Goal: Navigation & Orientation: Find specific page/section

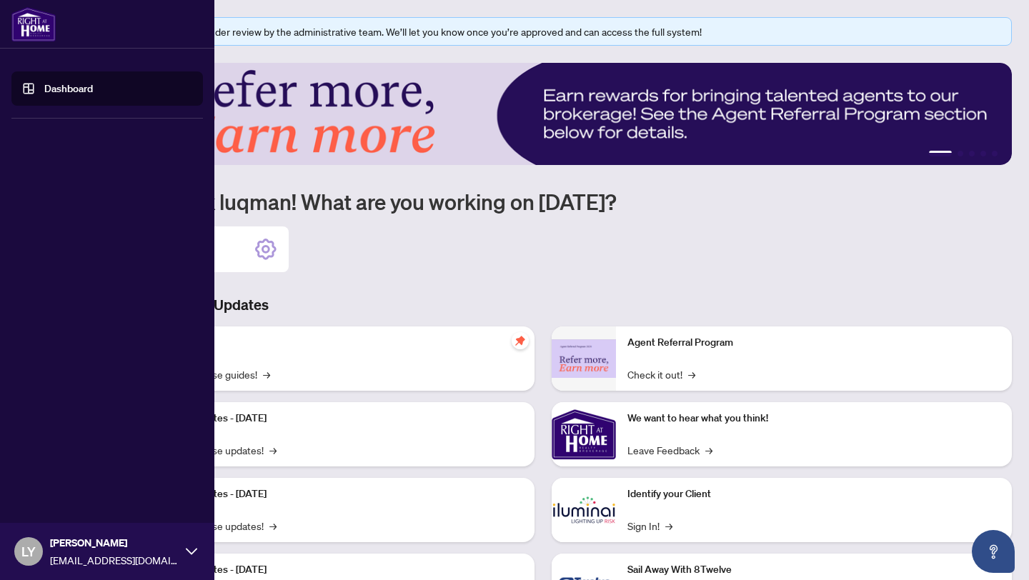
click at [69, 95] on link "Dashboard" at bounding box center [68, 88] width 49 height 13
